Goal: Information Seeking & Learning: Find specific page/section

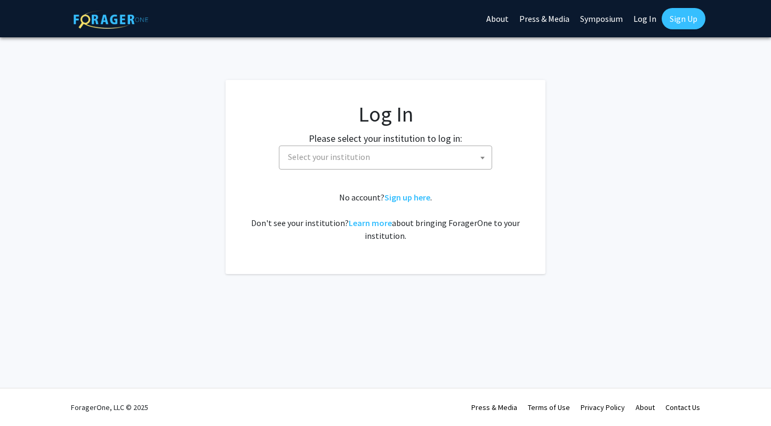
click at [360, 161] on span "Select your institution" at bounding box center [329, 156] width 82 height 11
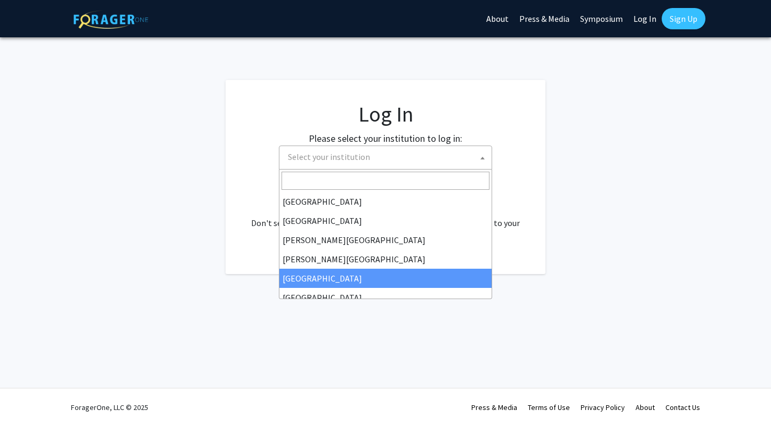
select select "6"
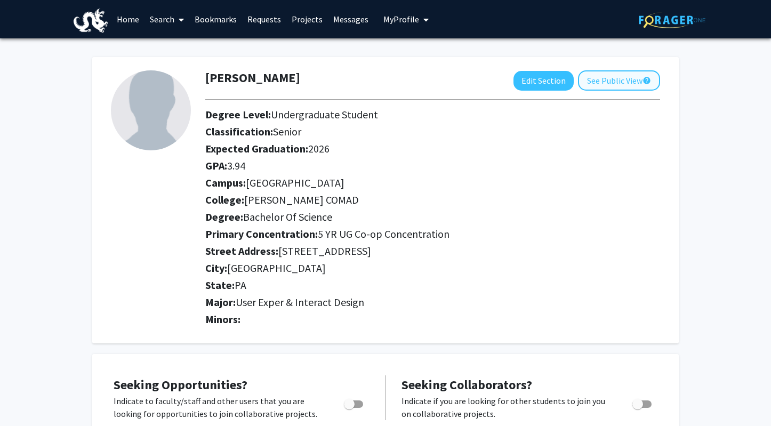
click at [610, 83] on button "See Public View help" at bounding box center [619, 80] width 82 height 20
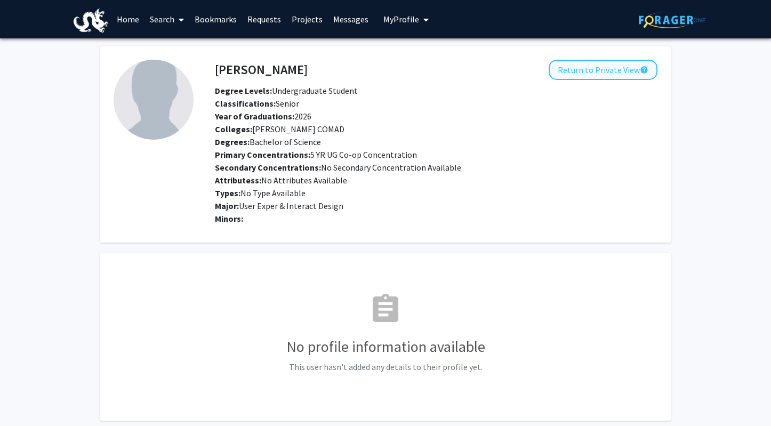
click at [581, 68] on button "Return to Private View help" at bounding box center [603, 70] width 109 height 20
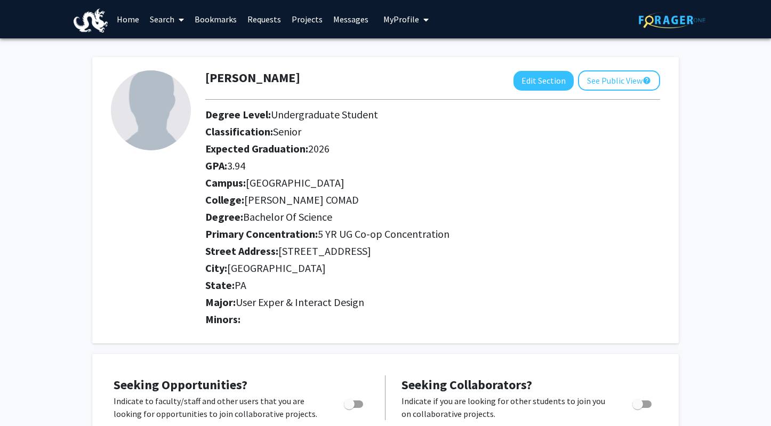
scroll to position [288, 0]
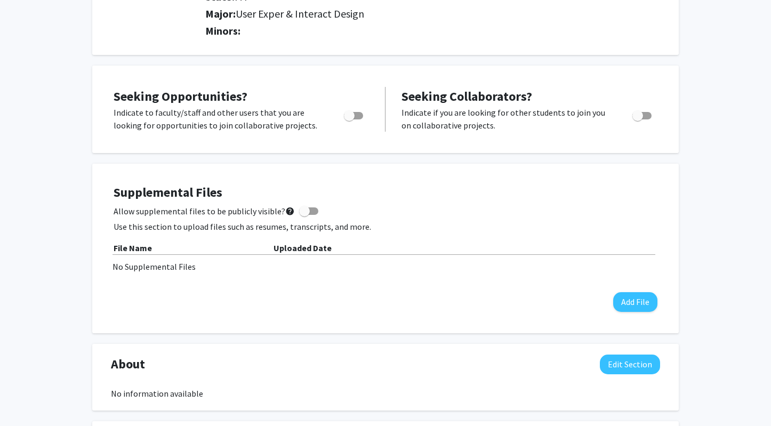
click at [350, 117] on span "Toggle" at bounding box center [349, 115] width 11 height 11
click at [349, 119] on input "Are you actively seeking opportunities?" at bounding box center [349, 119] width 1 height 1
checkbox input "true"
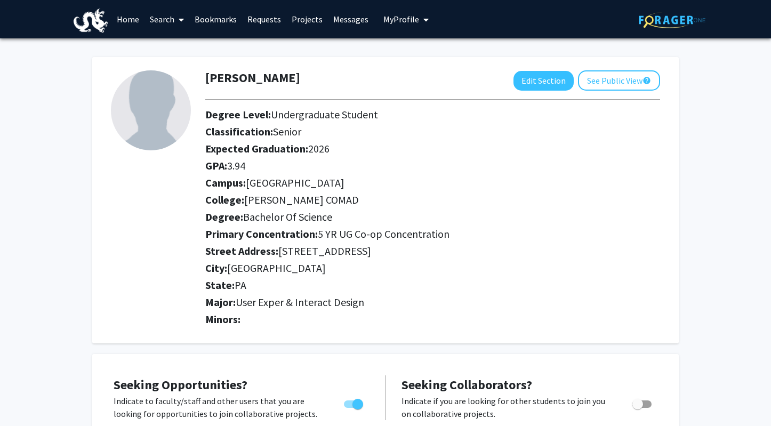
scroll to position [0, 0]
click at [148, 19] on link "Search" at bounding box center [166, 19] width 45 height 37
click at [170, 48] on span "Faculty/Staff" at bounding box center [183, 48] width 78 height 21
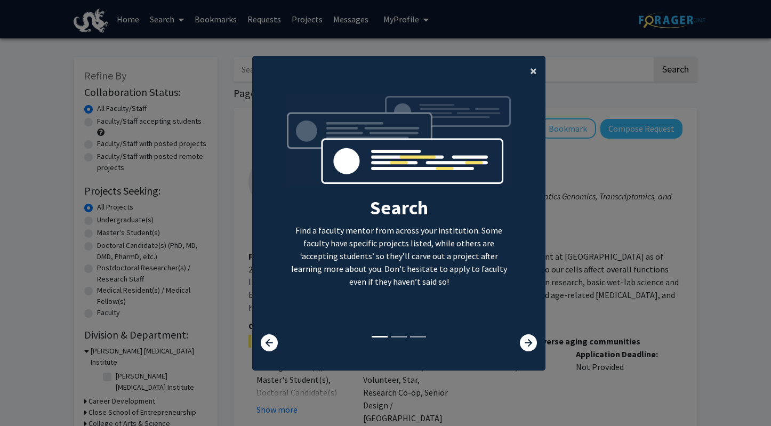
click at [533, 64] on span "×" at bounding box center [533, 70] width 7 height 17
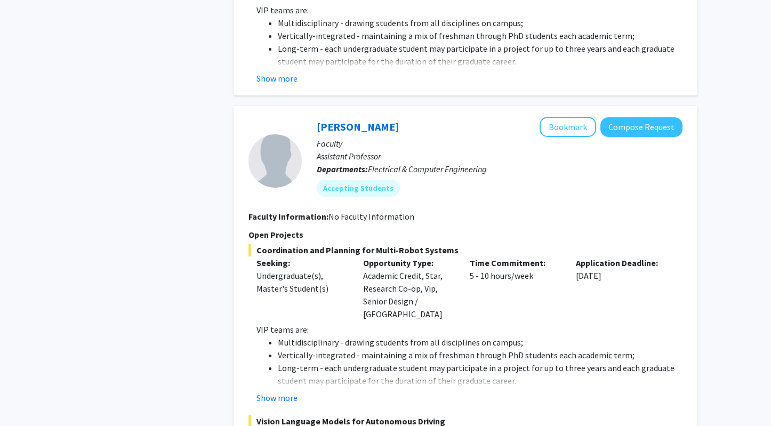
scroll to position [5078, 0]
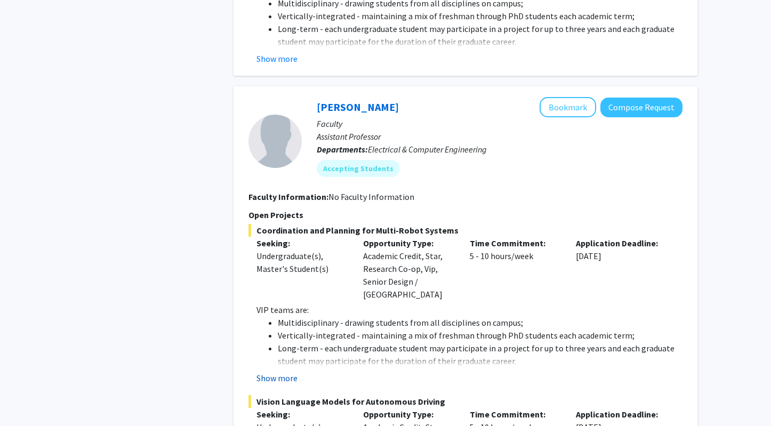
click at [280, 372] on button "Show more" at bounding box center [276, 378] width 41 height 13
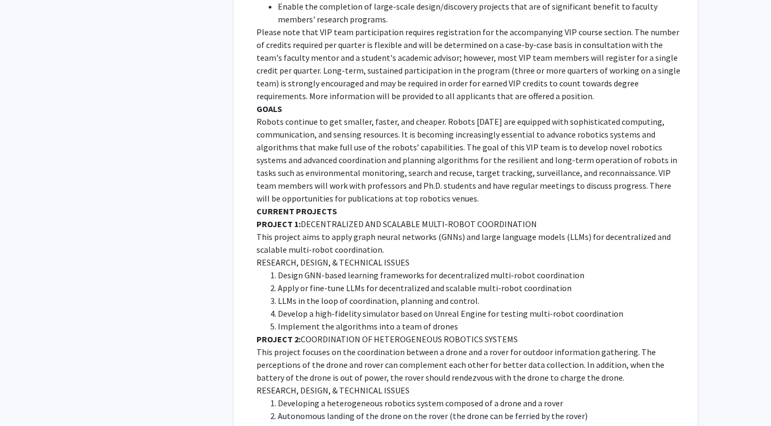
scroll to position [0, 0]
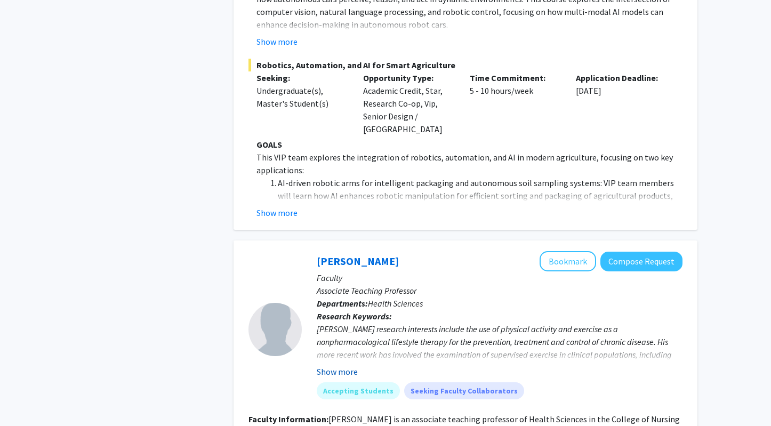
click at [326, 365] on button "Show more" at bounding box center [337, 371] width 41 height 13
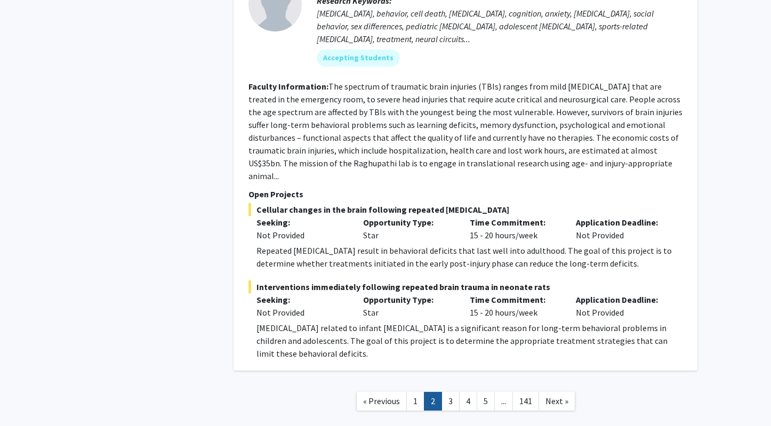
scroll to position [4185, 0]
click at [452, 392] on link "3" at bounding box center [450, 401] width 18 height 19
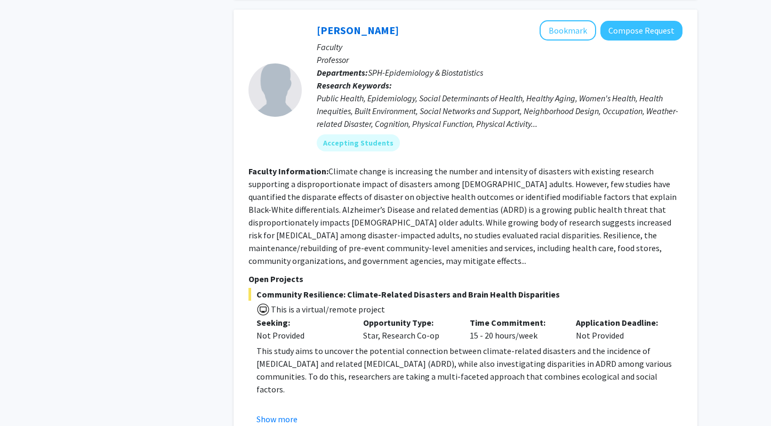
scroll to position [3394, 0]
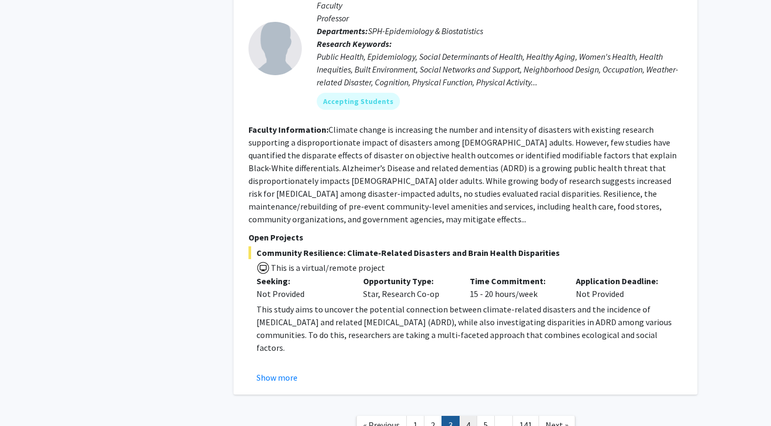
click at [467, 416] on link "4" at bounding box center [468, 425] width 18 height 19
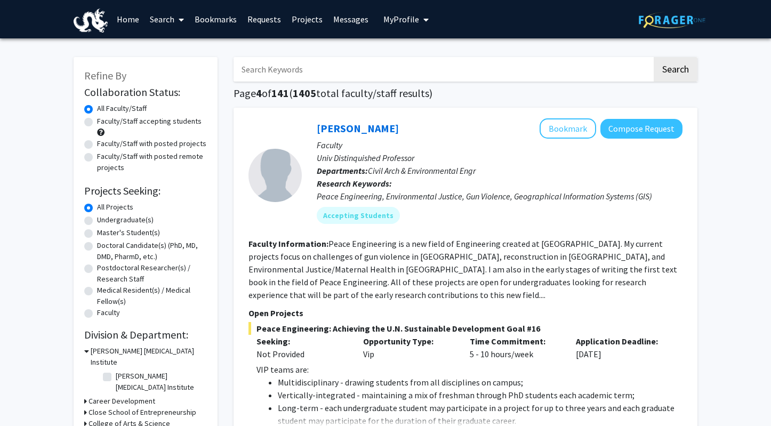
click at [269, 70] on input "Search Keywords" at bounding box center [443, 69] width 419 height 25
click at [675, 71] on button "Search" at bounding box center [676, 69] width 44 height 25
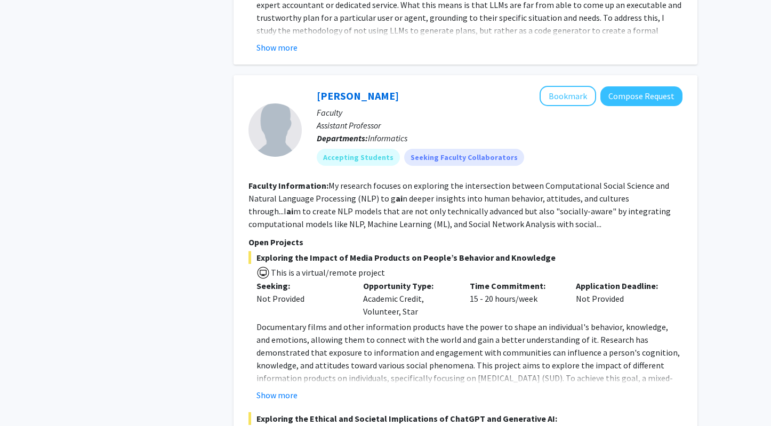
scroll to position [681, 0]
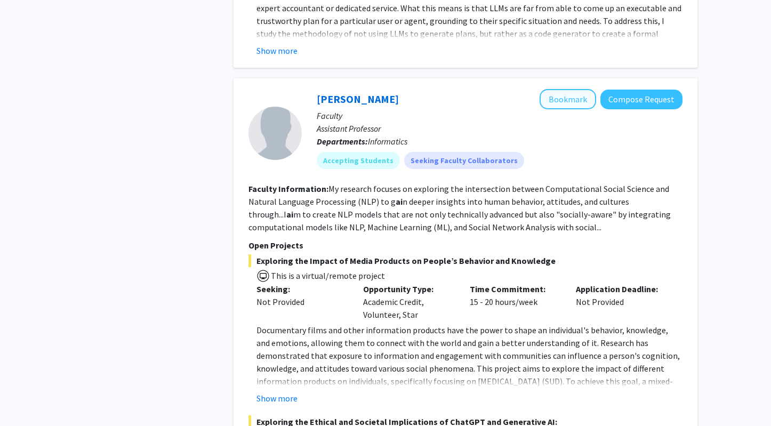
click at [581, 89] on button "Bookmark" at bounding box center [568, 99] width 57 height 20
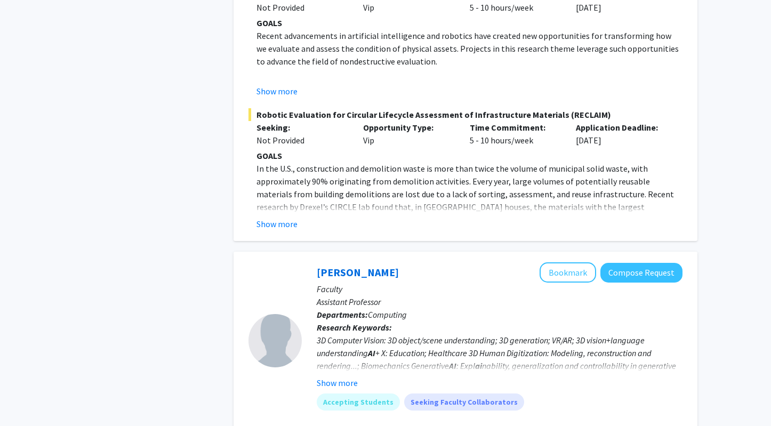
scroll to position [3129, 1]
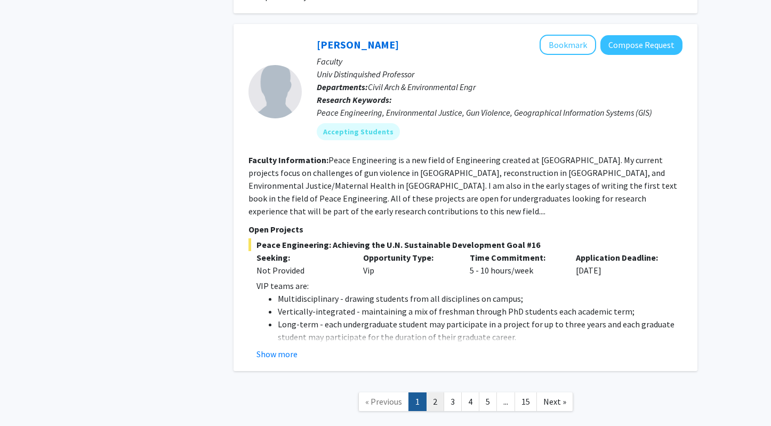
click at [434, 392] on link "2" at bounding box center [435, 401] width 18 height 19
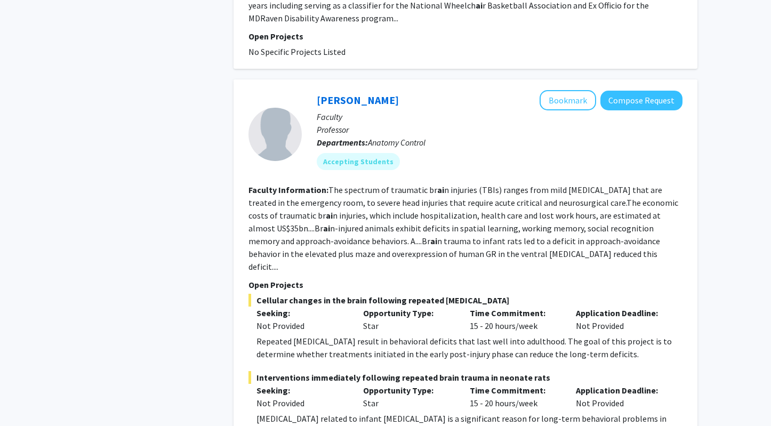
scroll to position [756, 0]
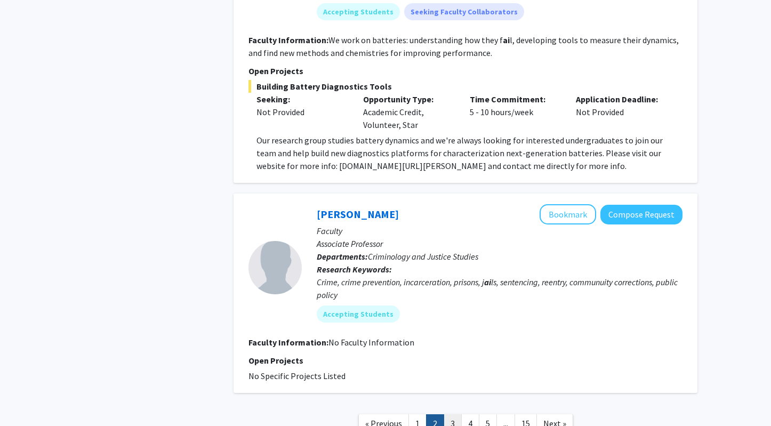
click at [455, 414] on link "3" at bounding box center [453, 423] width 18 height 19
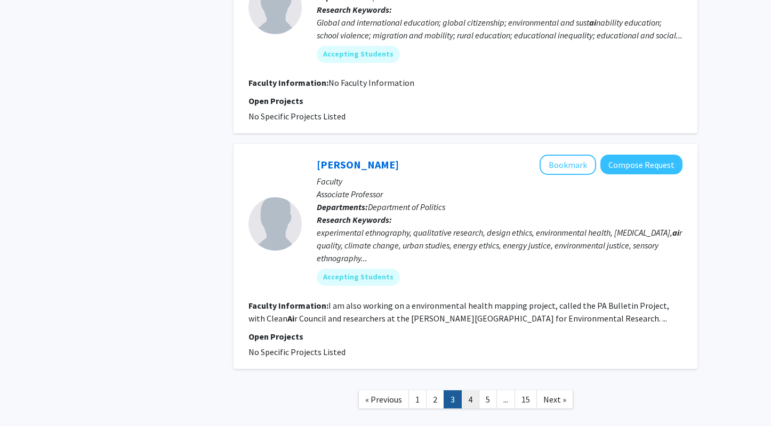
click at [468, 391] on link "4" at bounding box center [470, 399] width 18 height 19
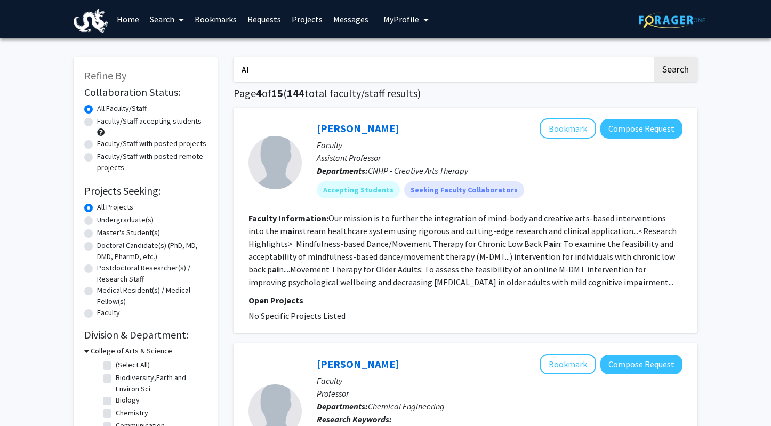
click at [274, 73] on input "AI" at bounding box center [443, 69] width 419 height 25
type input "A"
type input "B"
click at [675, 71] on button "Search" at bounding box center [676, 69] width 44 height 25
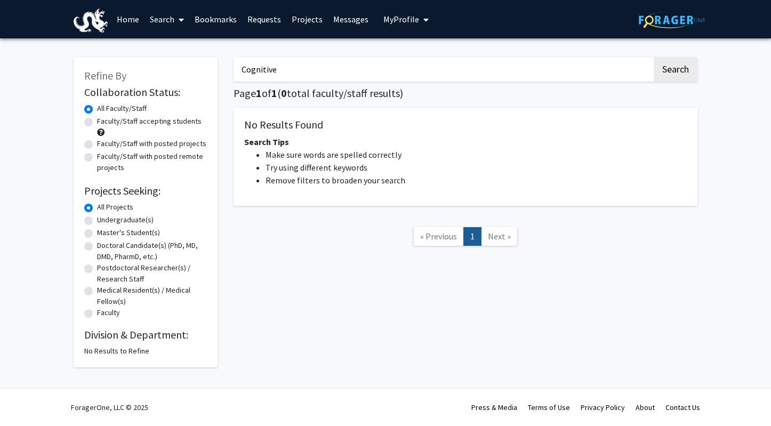
type input "Cognitive"
click at [675, 71] on button "Search" at bounding box center [676, 69] width 44 height 25
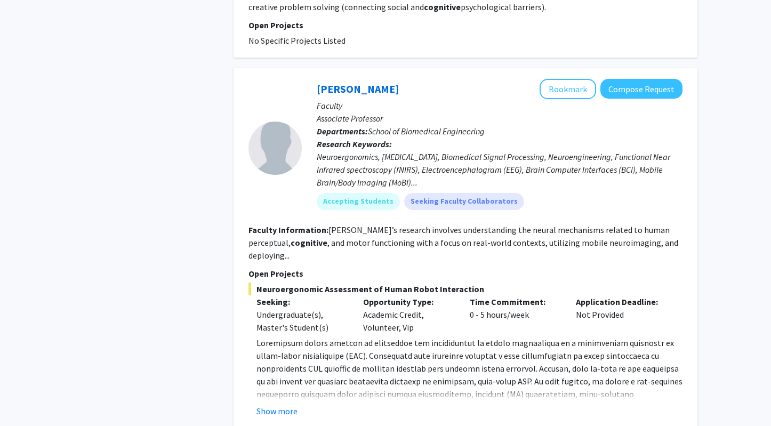
scroll to position [3345, 0]
click at [274, 405] on button "Show more" at bounding box center [276, 411] width 41 height 13
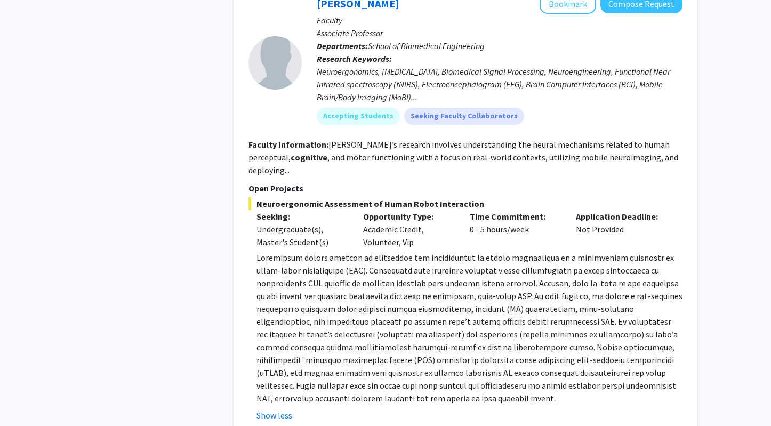
scroll to position [3430, 0]
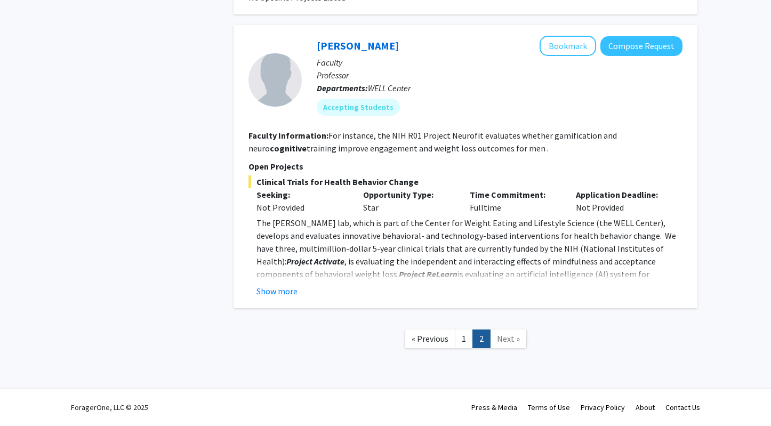
scroll to position [1761, 0]
click at [466, 339] on link "1" at bounding box center [464, 339] width 18 height 19
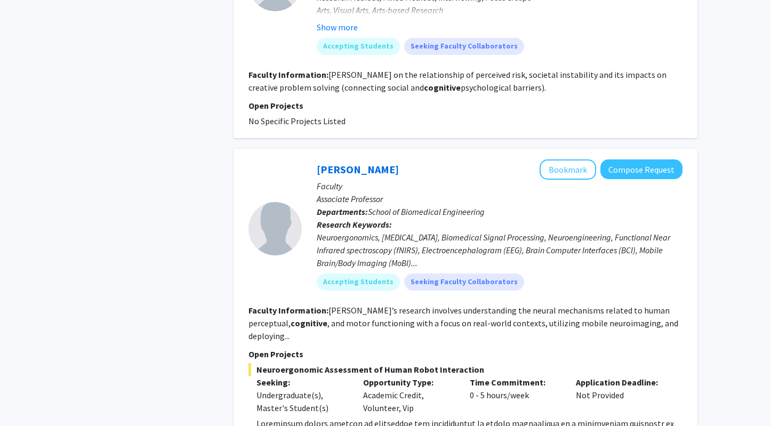
scroll to position [3264, 0]
click at [270, 203] on div at bounding box center [274, 229] width 53 height 53
click at [568, 160] on button "Bookmark" at bounding box center [568, 170] width 57 height 20
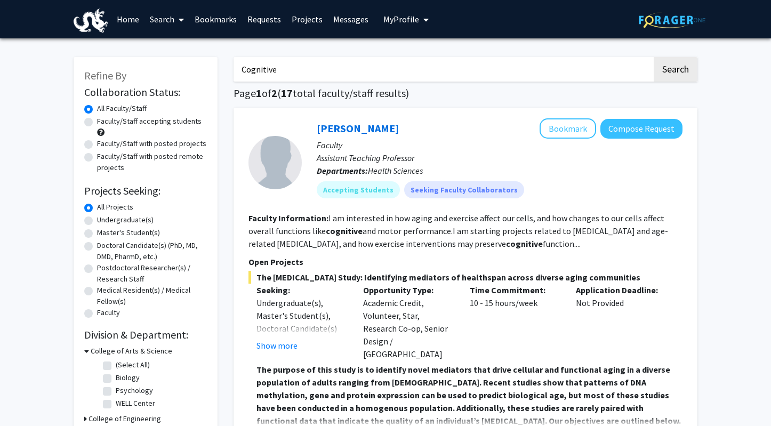
scroll to position [-1, 0]
click at [274, 76] on input "Cognitive" at bounding box center [443, 69] width 419 height 25
type input "business"
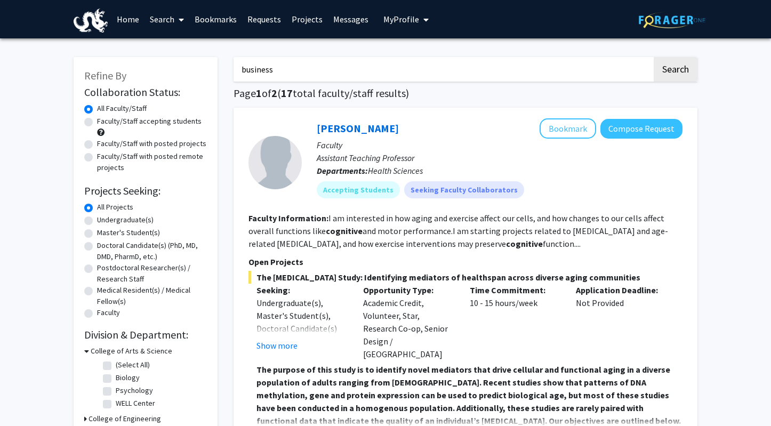
click at [675, 71] on button "Search" at bounding box center [676, 69] width 44 height 25
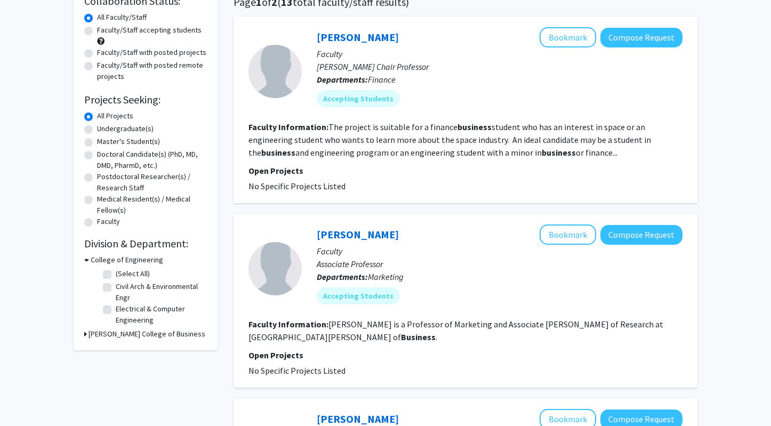
scroll to position [91, 0]
drag, startPoint x: 365, startPoint y: 234, endPoint x: 317, endPoint y: 235, distance: 48.0
click at [317, 235] on div "[PERSON_NAME] Bookmark Compose Request" at bounding box center [500, 234] width 366 height 20
copy div "[PERSON_NAME]"
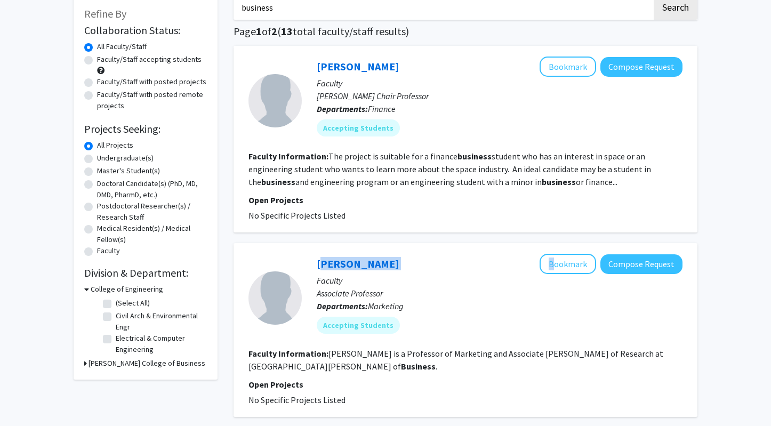
scroll to position [63, 0]
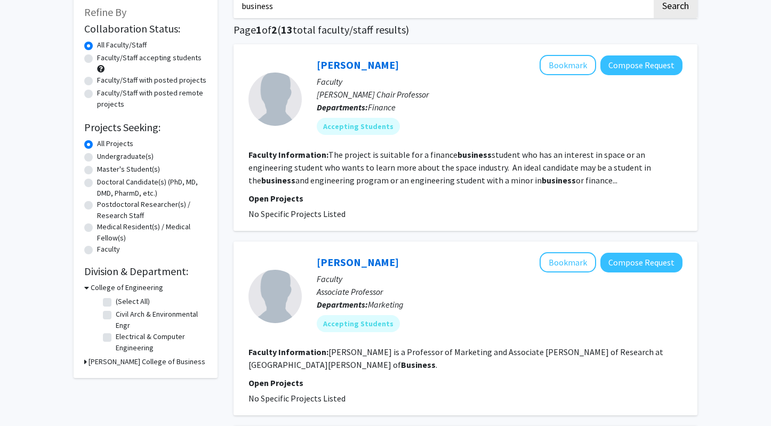
click at [282, 296] on div at bounding box center [274, 296] width 53 height 53
click at [565, 267] on button "Bookmark" at bounding box center [568, 262] width 57 height 20
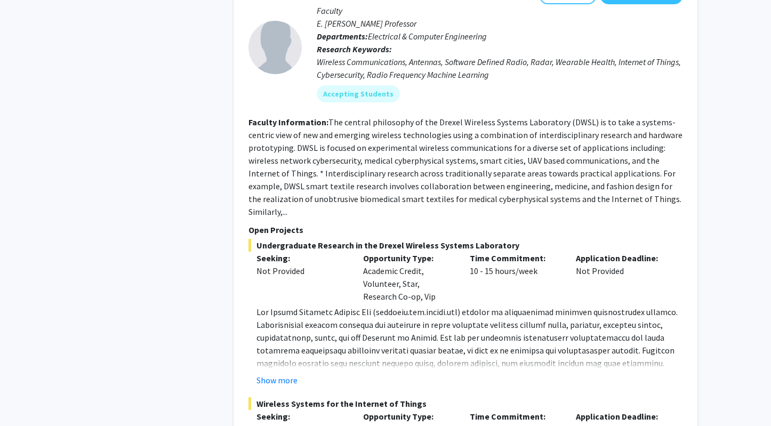
scroll to position [466, 0]
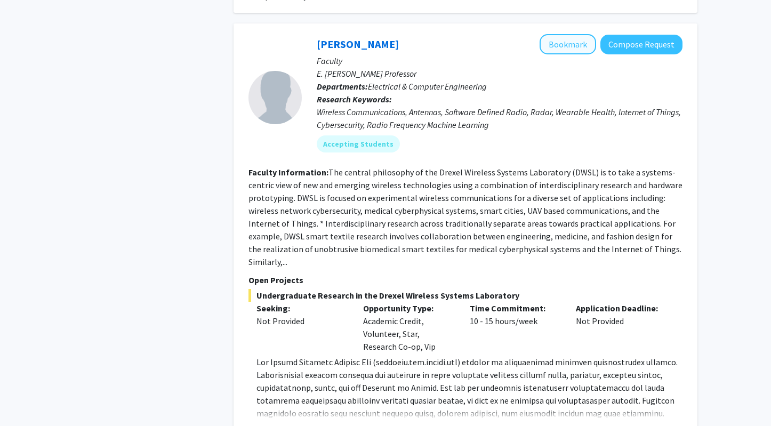
click at [560, 51] on button "Bookmark" at bounding box center [568, 44] width 57 height 20
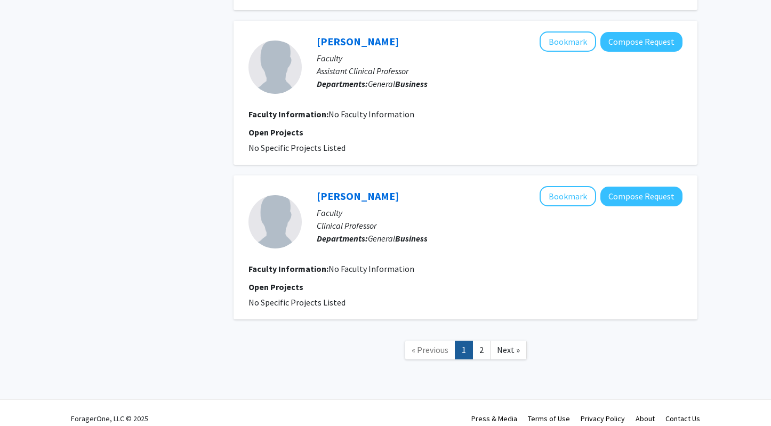
scroll to position [1809, 0]
click at [484, 341] on link "2" at bounding box center [481, 350] width 18 height 19
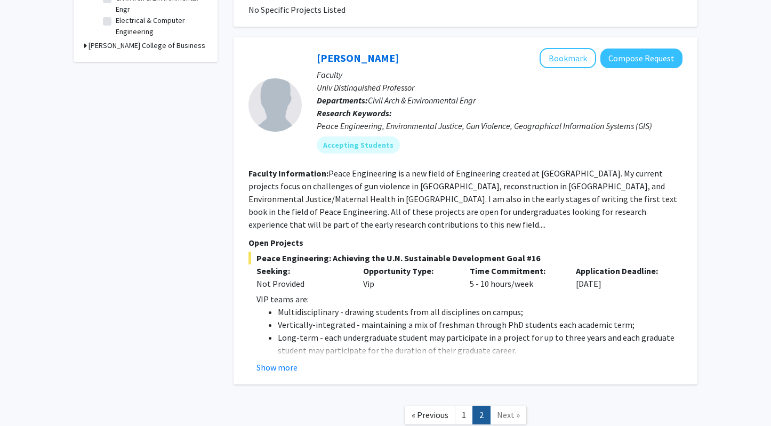
scroll to position [380, 0]
click at [466, 406] on link "1" at bounding box center [464, 415] width 18 height 19
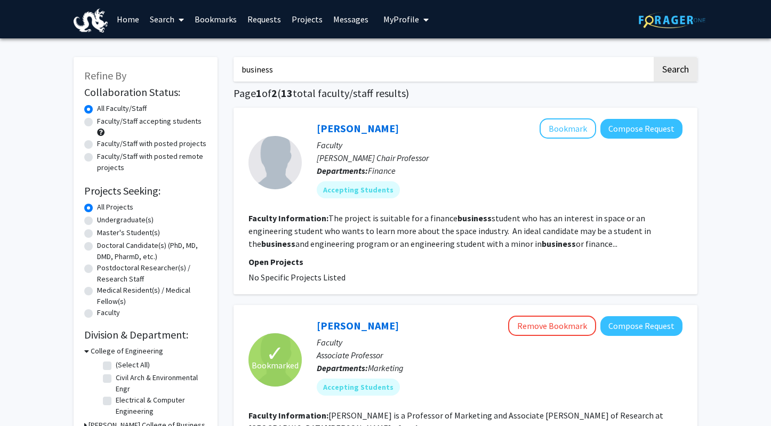
click at [324, 72] on input "business" at bounding box center [443, 69] width 419 height 25
